Goal: Task Accomplishment & Management: Use online tool/utility

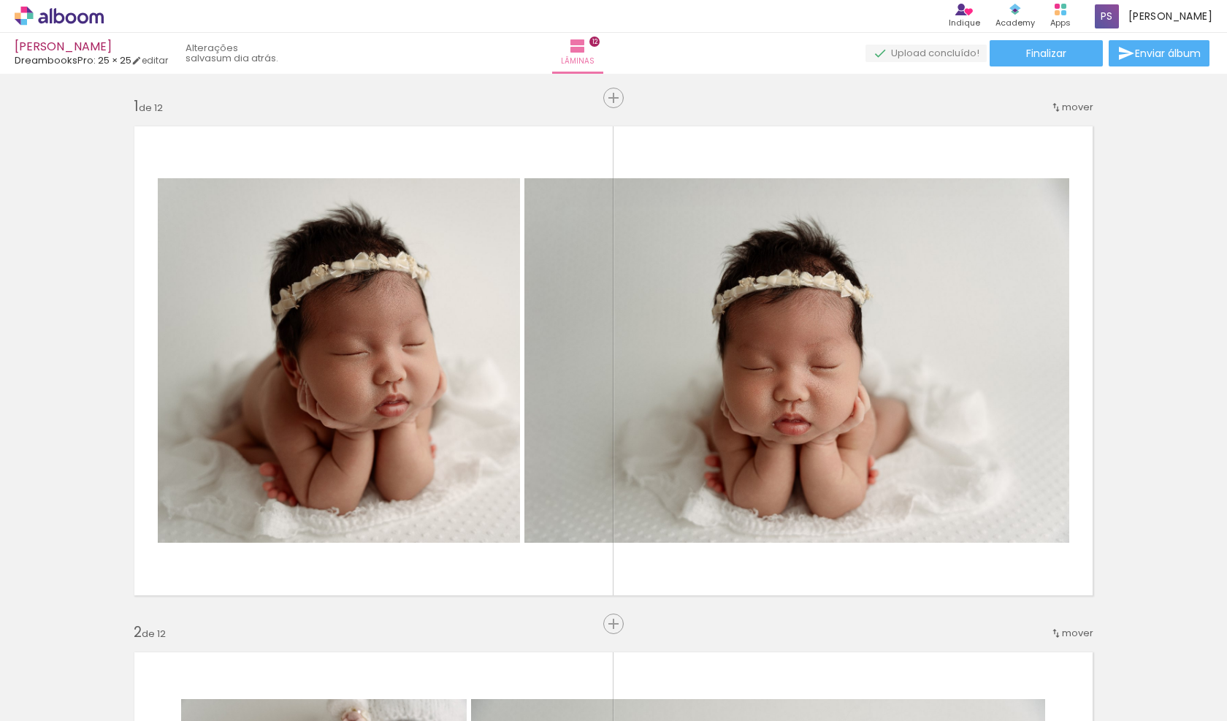
scroll to position [0, 2]
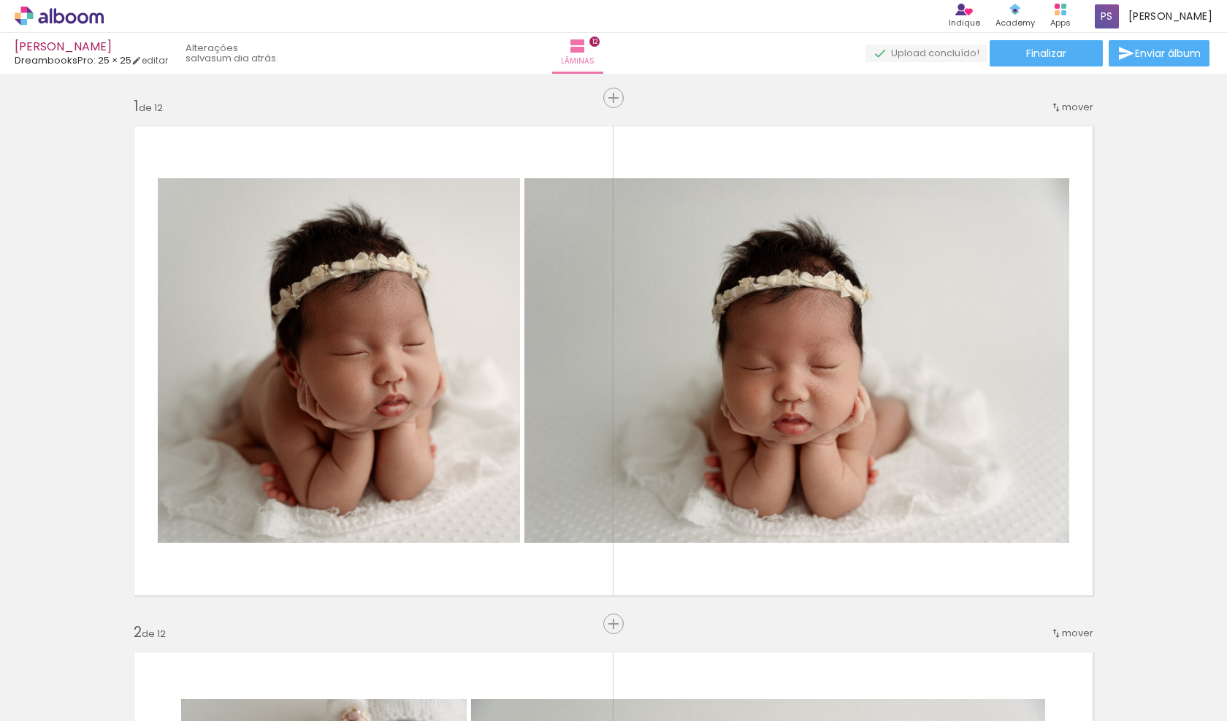
scroll to position [0, 2]
